Goal: Task Accomplishment & Management: Complete application form

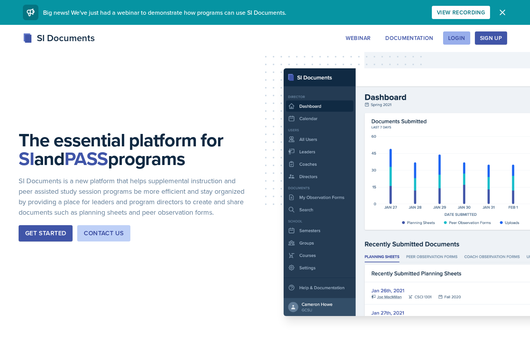
click at [461, 38] on div "Login" at bounding box center [456, 38] width 17 height 6
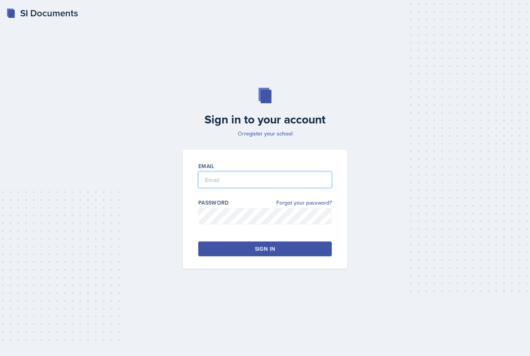
drag, startPoint x: 232, startPoint y: 187, endPoint x: 232, endPoint y: 192, distance: 5.0
click at [232, 187] on input "email" at bounding box center [264, 179] width 133 height 16
type input "[EMAIL_ADDRESS][PERSON_NAME][DOMAIN_NAME]"
click at [260, 253] on div "Sign in" at bounding box center [265, 249] width 20 height 8
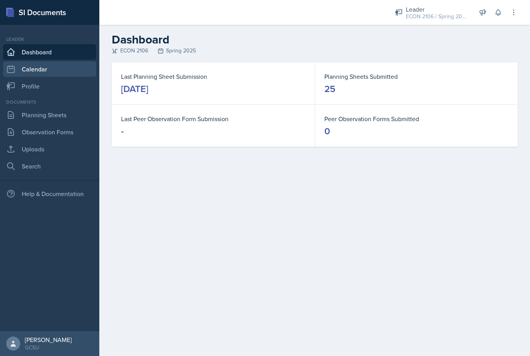
click at [51, 70] on link "Calendar" at bounding box center [49, 69] width 93 height 16
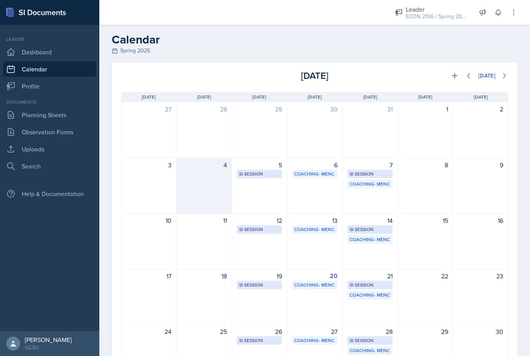
click at [218, 176] on div "4" at bounding box center [204, 186] width 55 height 56
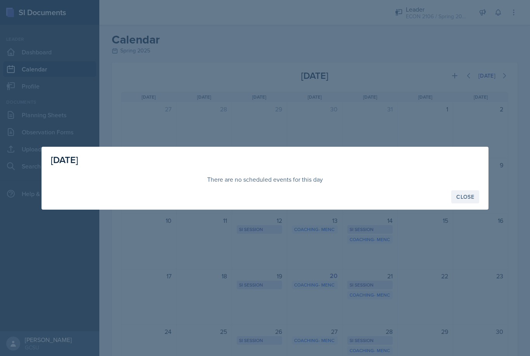
click at [463, 199] on div "Close" at bounding box center [465, 197] width 18 height 6
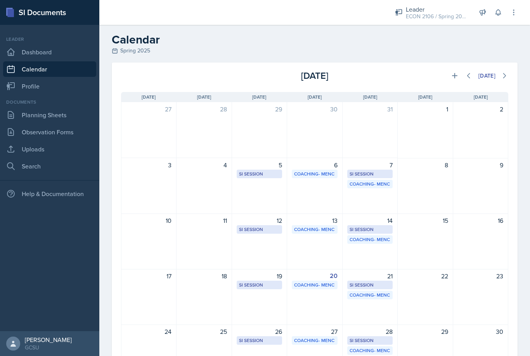
click at [455, 76] on icon at bounding box center [454, 75] width 5 height 5
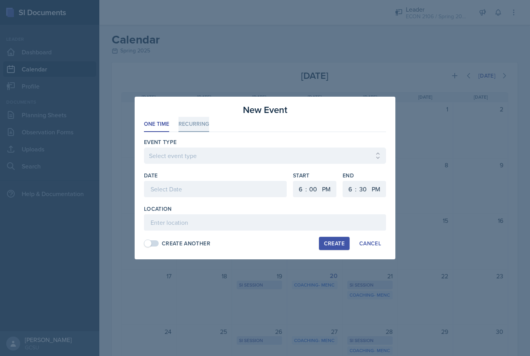
click at [194, 124] on li "Recurring" at bounding box center [193, 124] width 31 height 15
click at [177, 189] on button "Mo" at bounding box center [172, 189] width 20 height 16
select select "7"
select select "8"
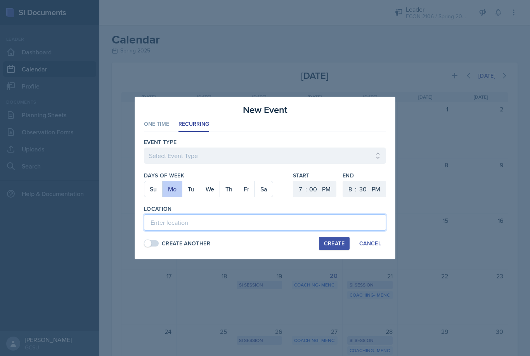
click at [275, 219] on input at bounding box center [265, 222] width 242 height 16
type input "A&S 368"
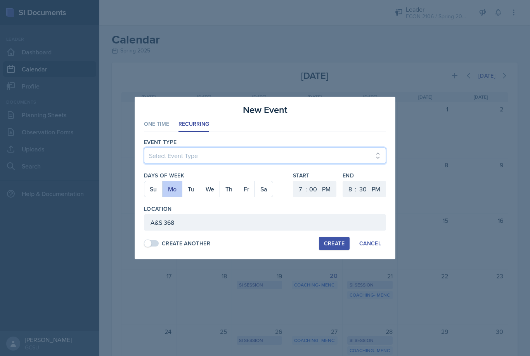
select select "700c1d41-4793-48d3-8616-e09499dfb71d"
click at [332, 244] on div "Create" at bounding box center [334, 243] width 21 height 6
select select
select select "6"
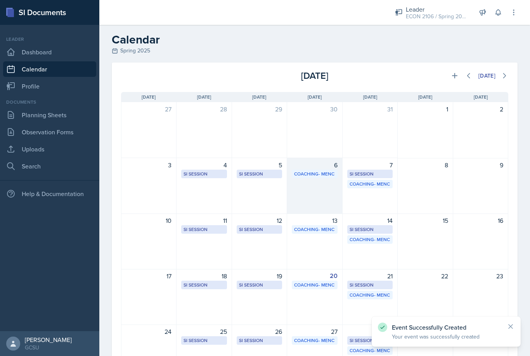
click at [324, 191] on div "6 Coaching- MENC Coaching Room - 2nd Floor of Lib 11:00 AM - 1:00 PM" at bounding box center [314, 186] width 55 height 56
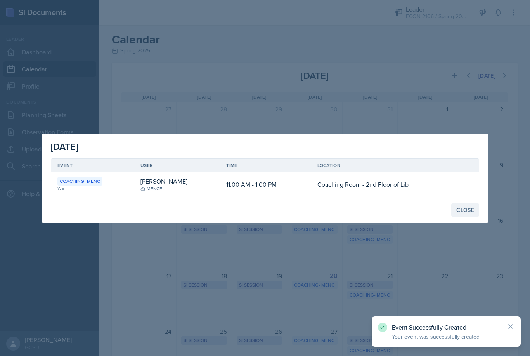
click at [464, 211] on div "Close" at bounding box center [465, 210] width 18 height 6
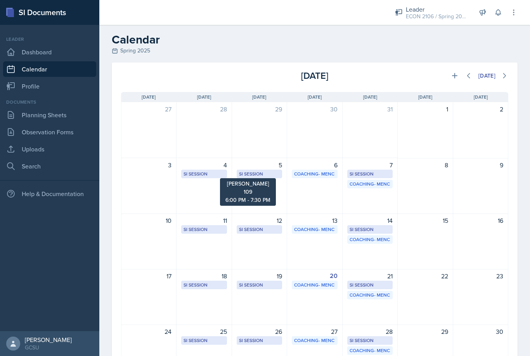
click at [268, 173] on div "SI Session" at bounding box center [259, 173] width 41 height 7
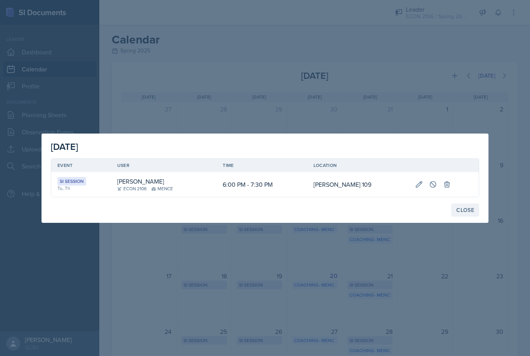
click at [465, 211] on div "Close" at bounding box center [465, 210] width 18 height 6
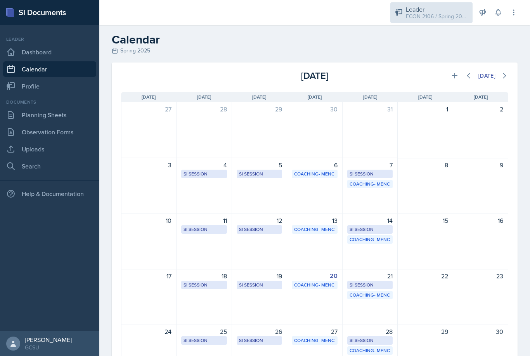
click at [406, 12] on div "ECON 2106 / Spring 2025" at bounding box center [437, 16] width 62 height 8
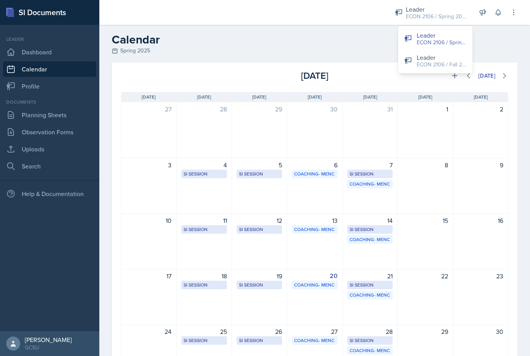
click at [421, 59] on div "Leader" at bounding box center [442, 57] width 50 height 9
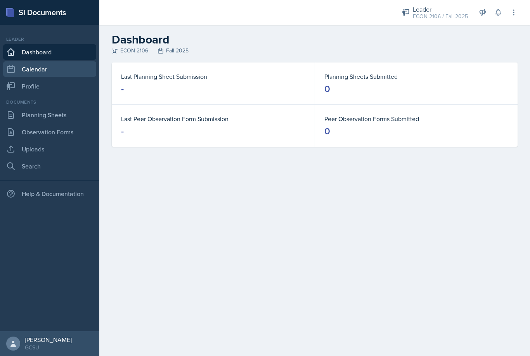
click at [59, 69] on link "Calendar" at bounding box center [49, 69] width 93 height 16
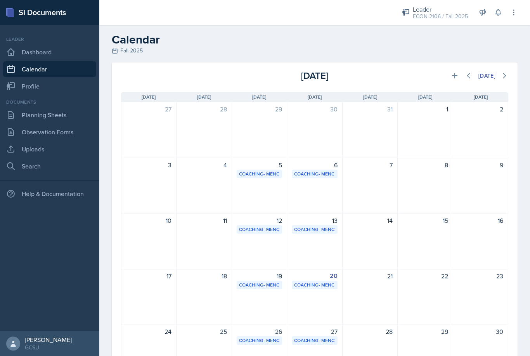
click at [211, 187] on div "4" at bounding box center [204, 186] width 55 height 56
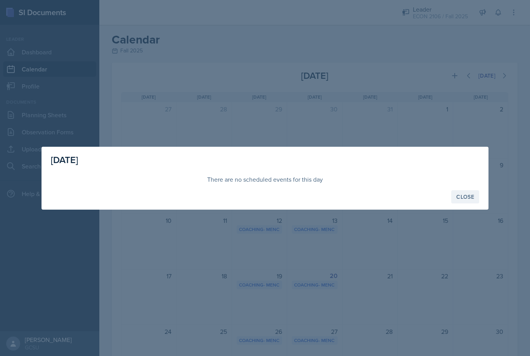
click at [469, 196] on div "Close" at bounding box center [465, 197] width 18 height 6
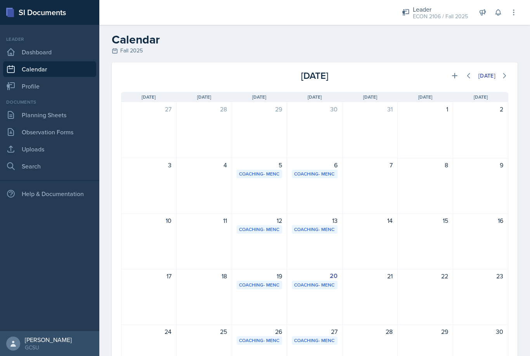
click at [452, 75] on icon at bounding box center [455, 76] width 8 height 8
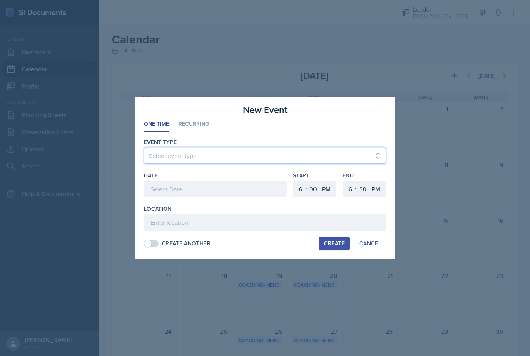
select select "700c1d41-4793-48d3-8616-e09499dfb71d"
click at [215, 186] on div at bounding box center [215, 189] width 143 height 16
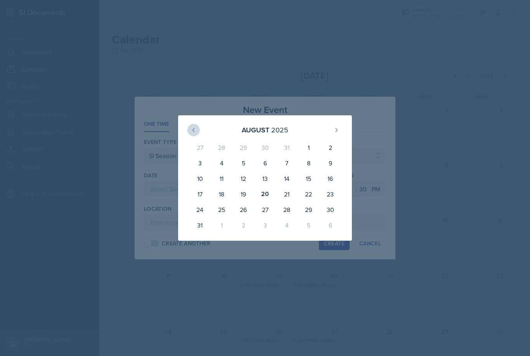
click at [191, 131] on icon at bounding box center [194, 130] width 6 height 6
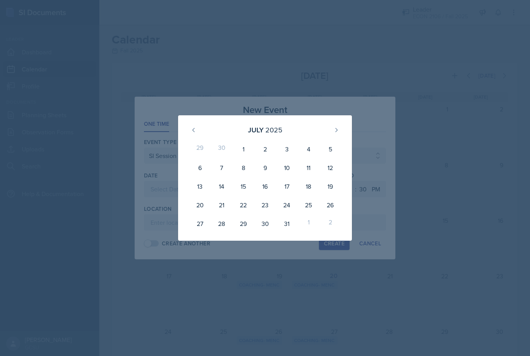
click at [189, 106] on div at bounding box center [265, 178] width 530 height 356
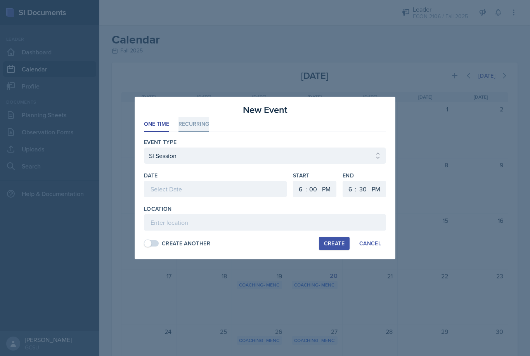
click at [194, 125] on li "Recurring" at bounding box center [193, 124] width 31 height 15
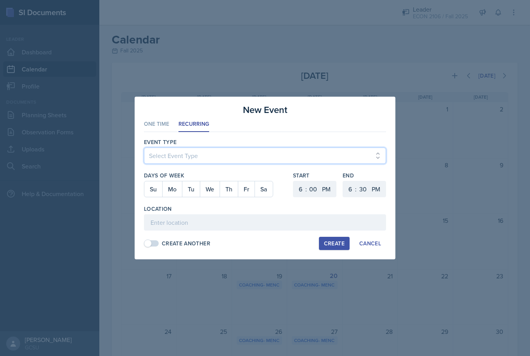
select select "700c1d41-4793-48d3-8616-e09499dfb71d"
click at [175, 188] on button "Mo" at bounding box center [172, 189] width 20 height 16
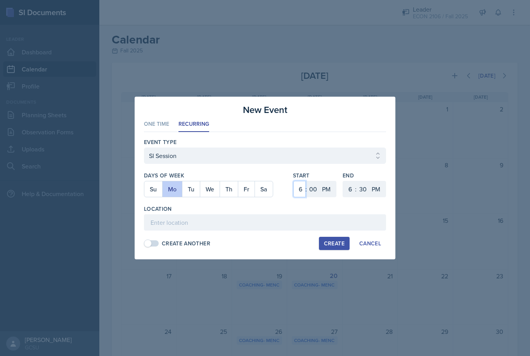
select select "7"
select select "8"
click at [217, 221] on input at bounding box center [265, 222] width 242 height 16
type input "A&S 368"
click at [328, 244] on div "Create" at bounding box center [334, 243] width 21 height 6
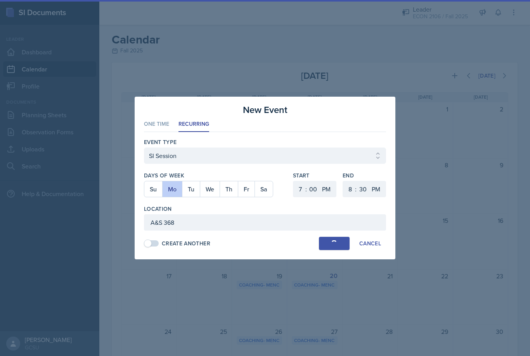
select select
select select "6"
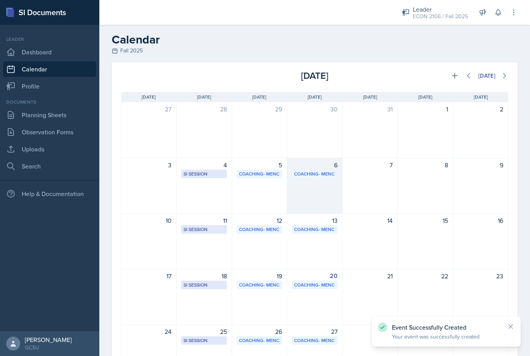
click at [325, 193] on div "6 Coaching- MENC Coaching Room 10:00 AM - 12:00 PM" at bounding box center [314, 186] width 55 height 56
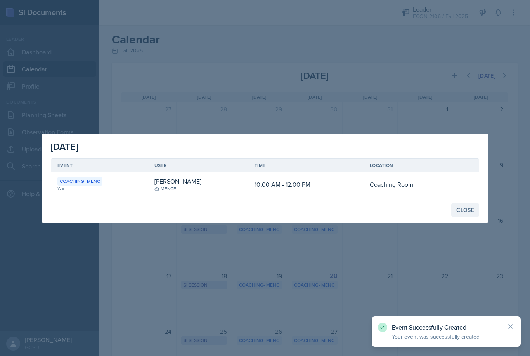
click at [462, 215] on button "Close" at bounding box center [465, 209] width 28 height 13
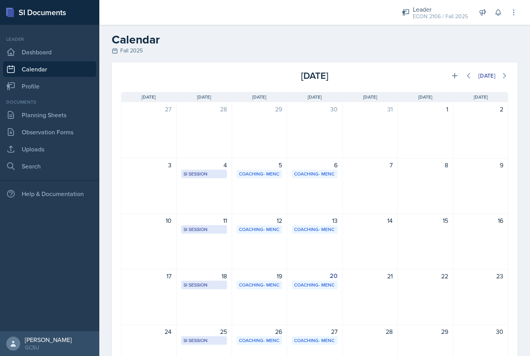
click at [458, 69] on div "[DATE]" at bounding box center [443, 76] width 129 height 14
click at [458, 76] on button at bounding box center [455, 76] width 14 height 14
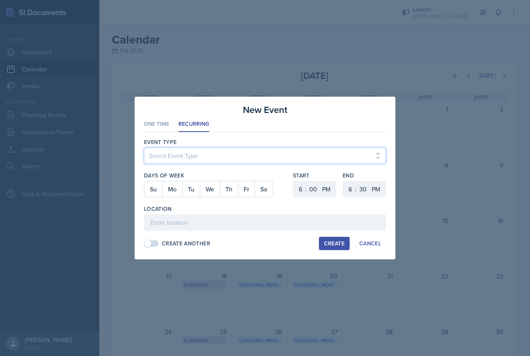
select select "700c1d41-4793-48d3-8616-e09499dfb71d"
click at [215, 190] on button "We" at bounding box center [210, 189] width 20 height 16
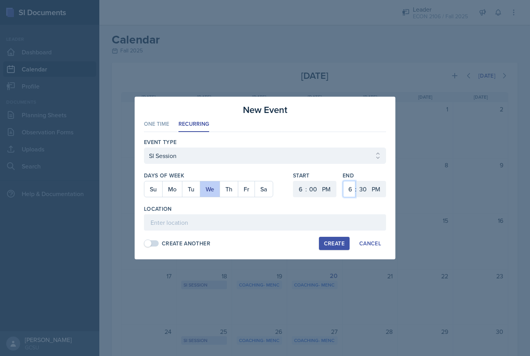
select select "7"
click at [219, 218] on input at bounding box center [265, 222] width 242 height 16
type input "A&S 368"
click at [333, 246] on div "Create" at bounding box center [334, 243] width 21 height 6
select select
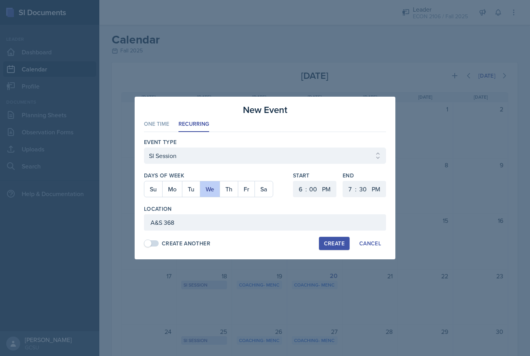
select select "6"
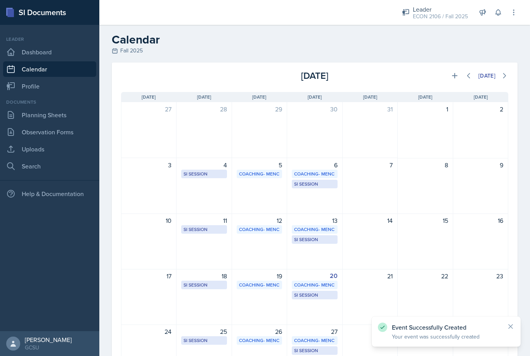
click at [214, 197] on div "4 SI Session A&S 368 7:00 PM - 8:30 PM" at bounding box center [204, 186] width 55 height 56
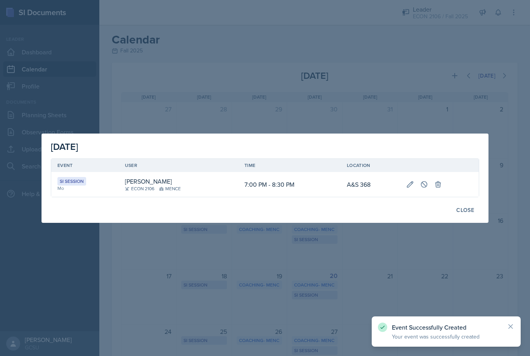
click at [239, 103] on div at bounding box center [265, 178] width 530 height 356
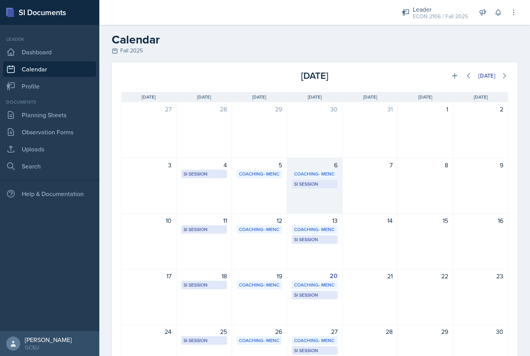
click at [334, 199] on div "6 Coaching- MENC Coaching Room 10:00 AM - 12:00 PM SI Session A&S 368 6:00 PM -…" at bounding box center [314, 186] width 55 height 56
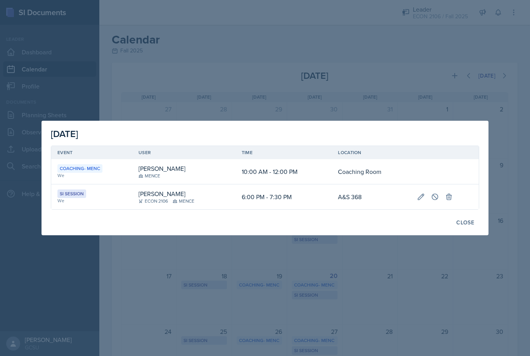
click at [341, 102] on div at bounding box center [265, 178] width 530 height 356
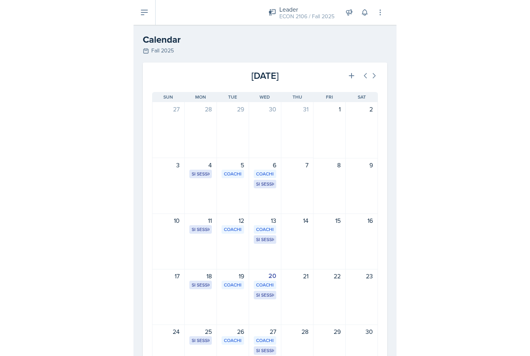
scroll to position [25, 0]
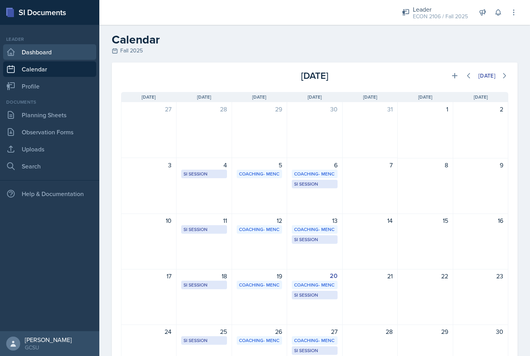
click at [45, 44] on link "Dashboard" at bounding box center [49, 52] width 93 height 16
